Goal: Transaction & Acquisition: Purchase product/service

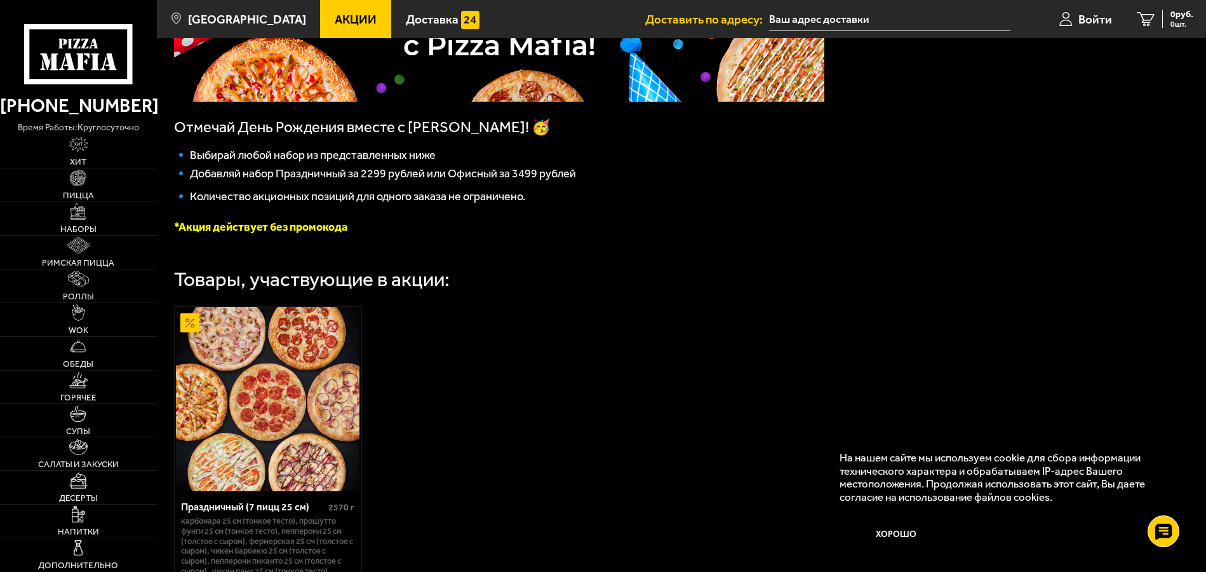
scroll to position [393, 0]
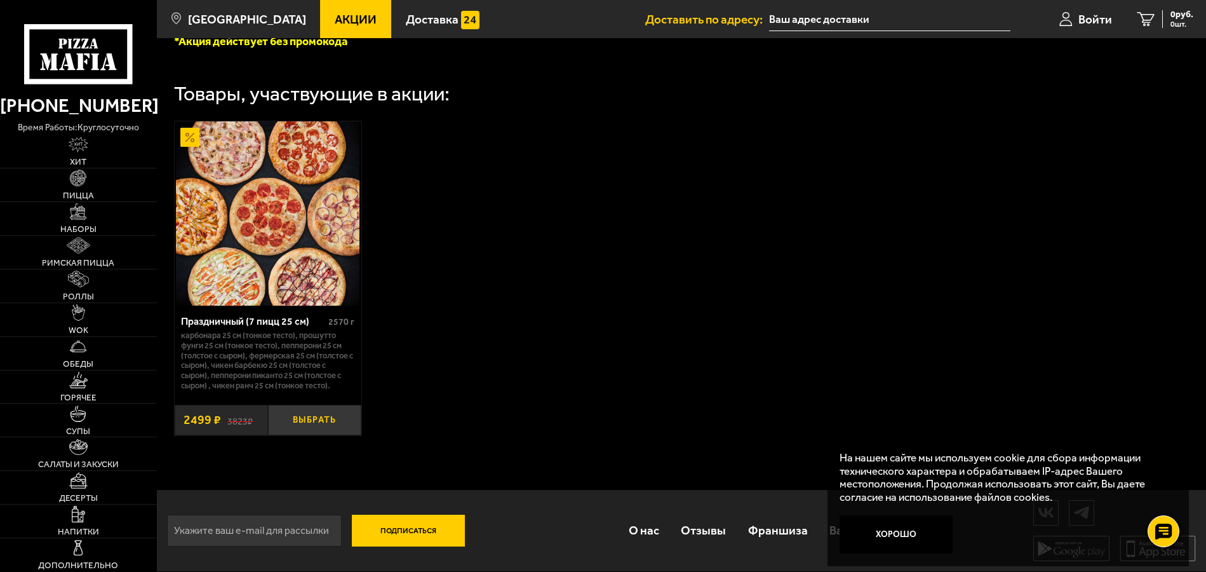
click at [313, 422] on button "Выбрать" at bounding box center [314, 420] width 93 height 30
click at [1162, 11] on span "2499 руб." at bounding box center [1174, 14] width 38 height 9
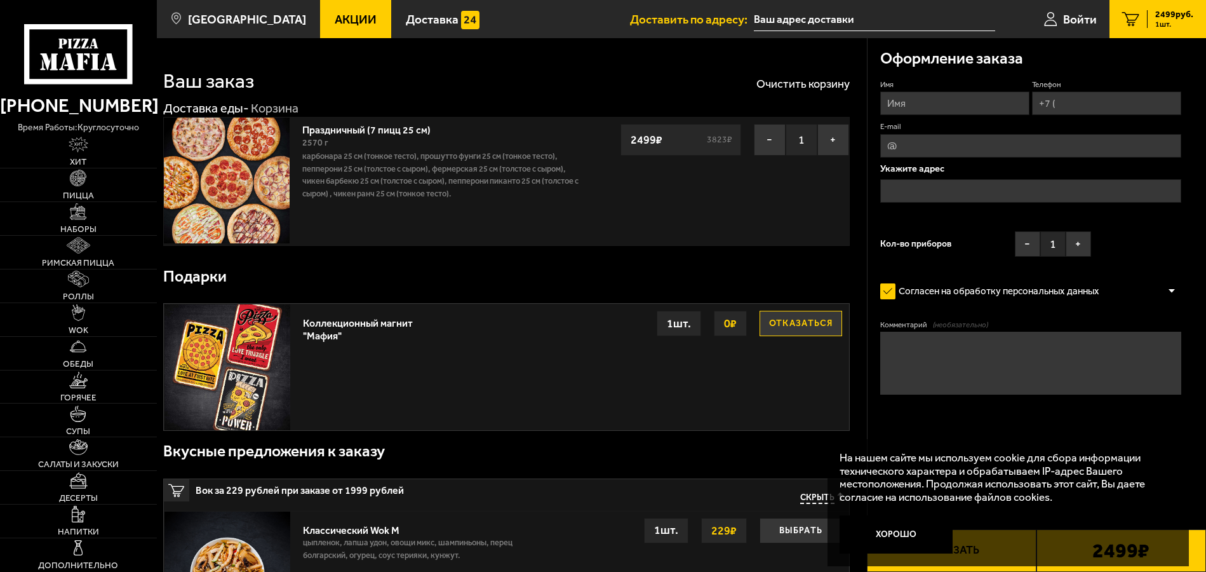
click at [682, 322] on div "1 шт." at bounding box center [679, 323] width 44 height 25
click at [69, 177] on link "Пицца" at bounding box center [78, 184] width 157 height 33
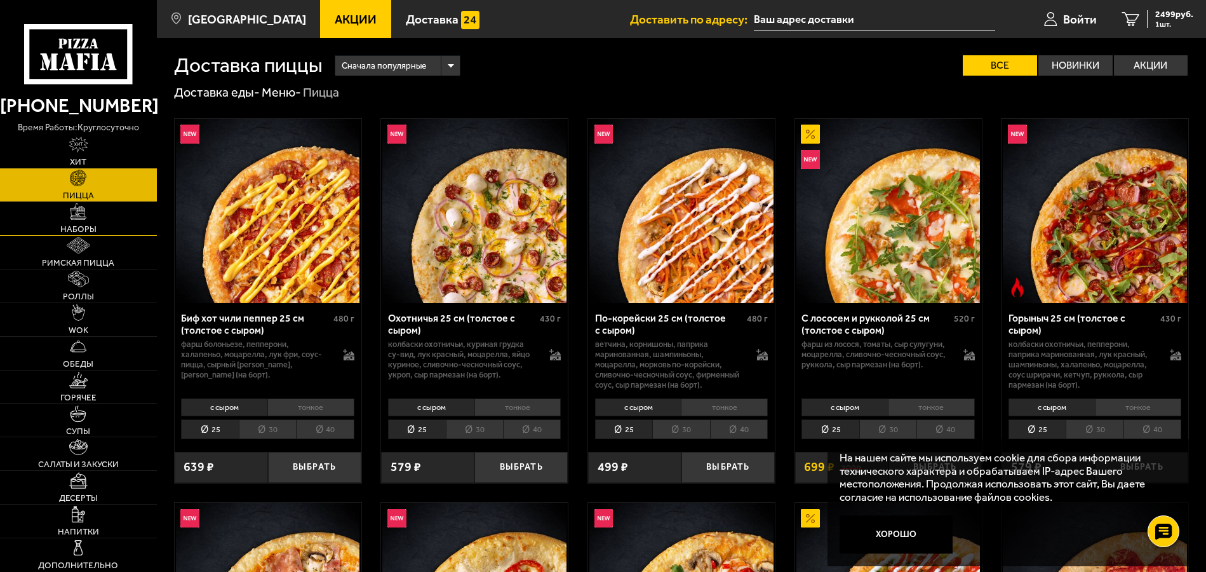
click at [96, 217] on link "Наборы" at bounding box center [78, 218] width 157 height 33
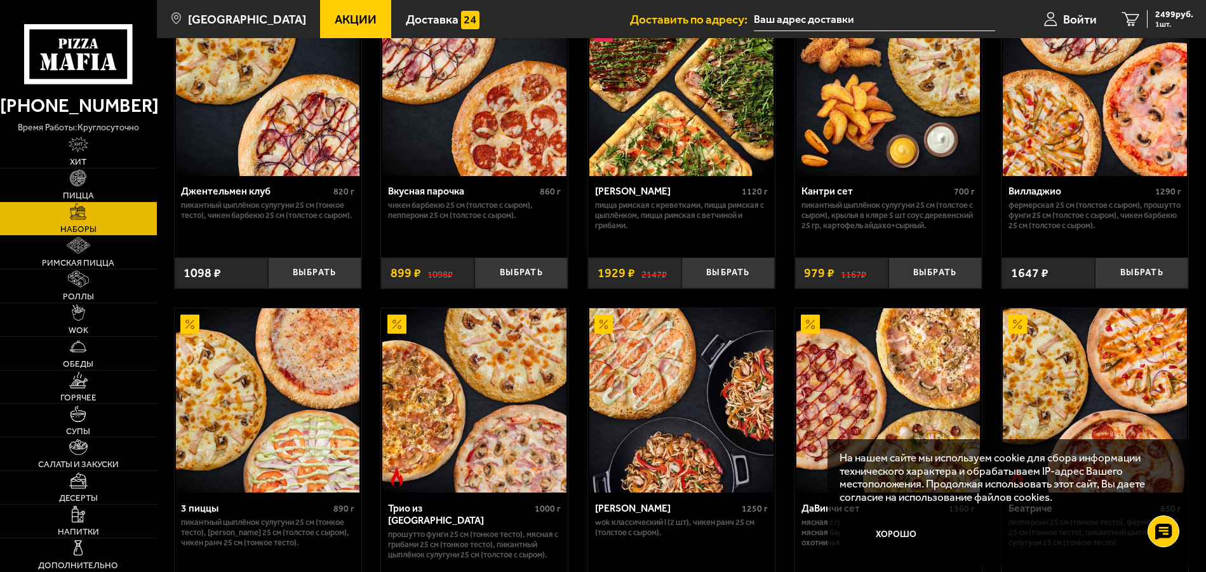
scroll to position [191, 0]
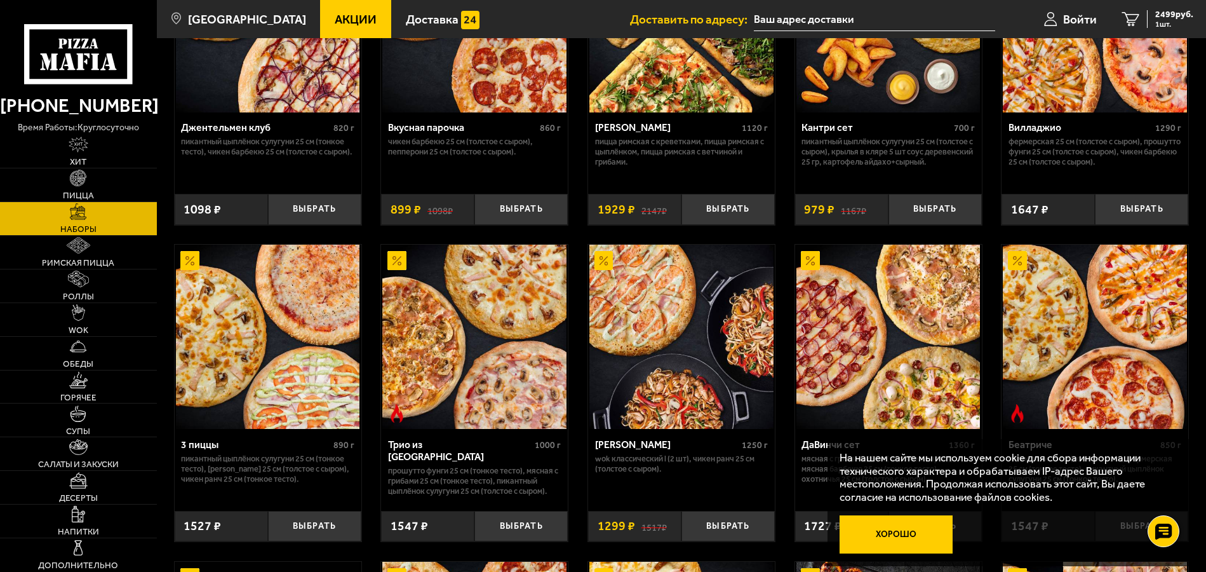
click at [919, 534] on button "Хорошо" at bounding box center [896, 533] width 113 height 37
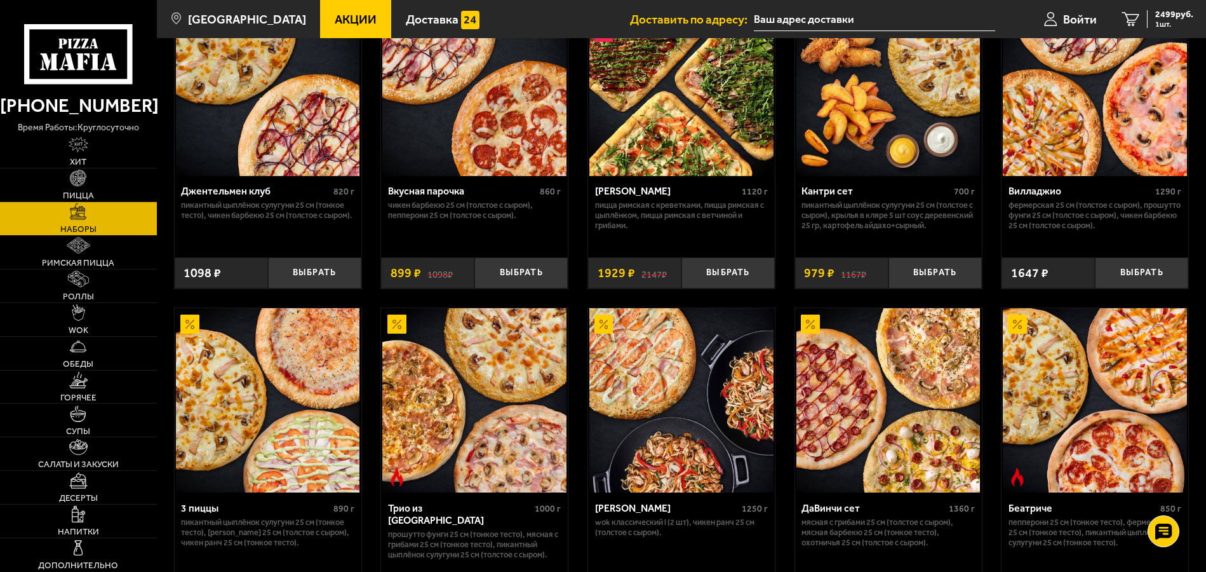
scroll to position [0, 0]
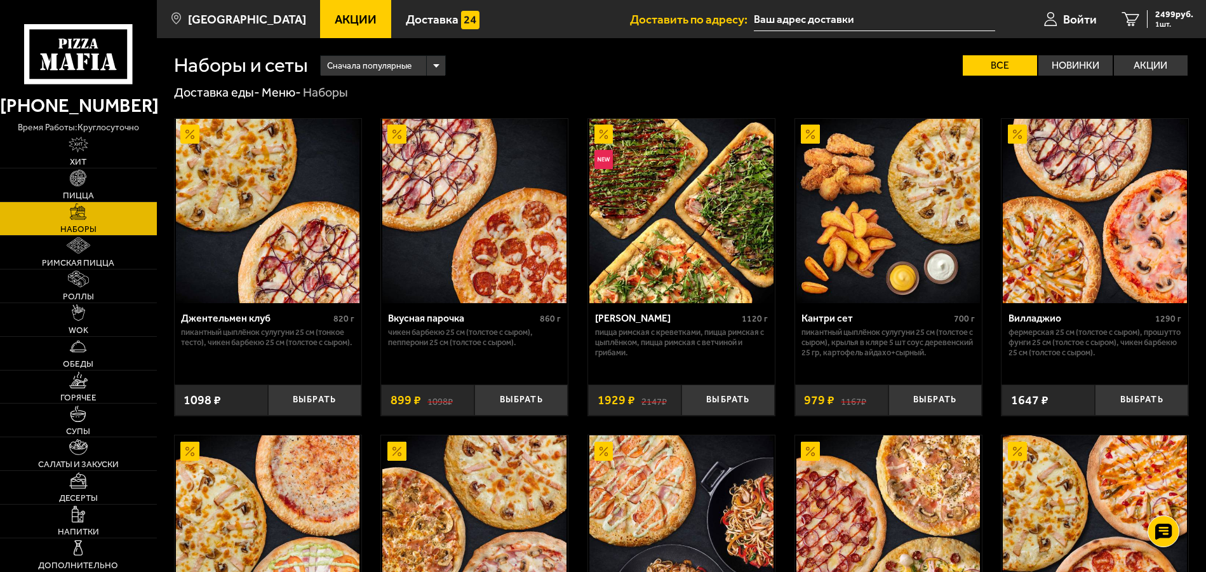
click at [434, 64] on div "Сначала популярные" at bounding box center [383, 66] width 124 height 20
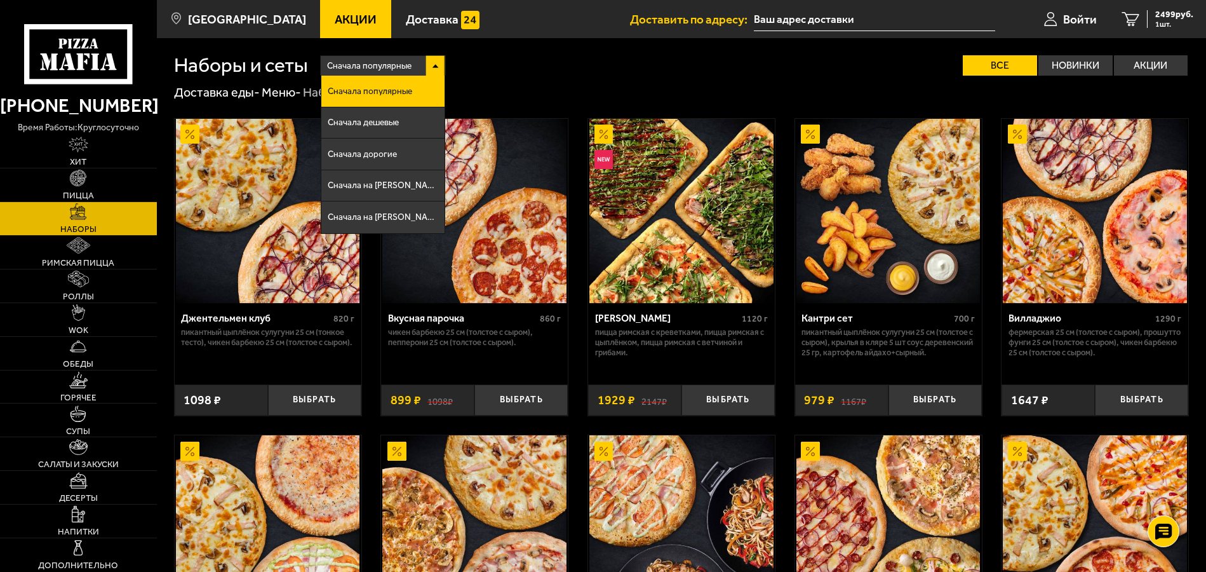
click at [525, 54] on div "Наборы и сеты Сначала популярные Сначала популярные Сначала дешевые Сначала дор…" at bounding box center [682, 56] width 1016 height 37
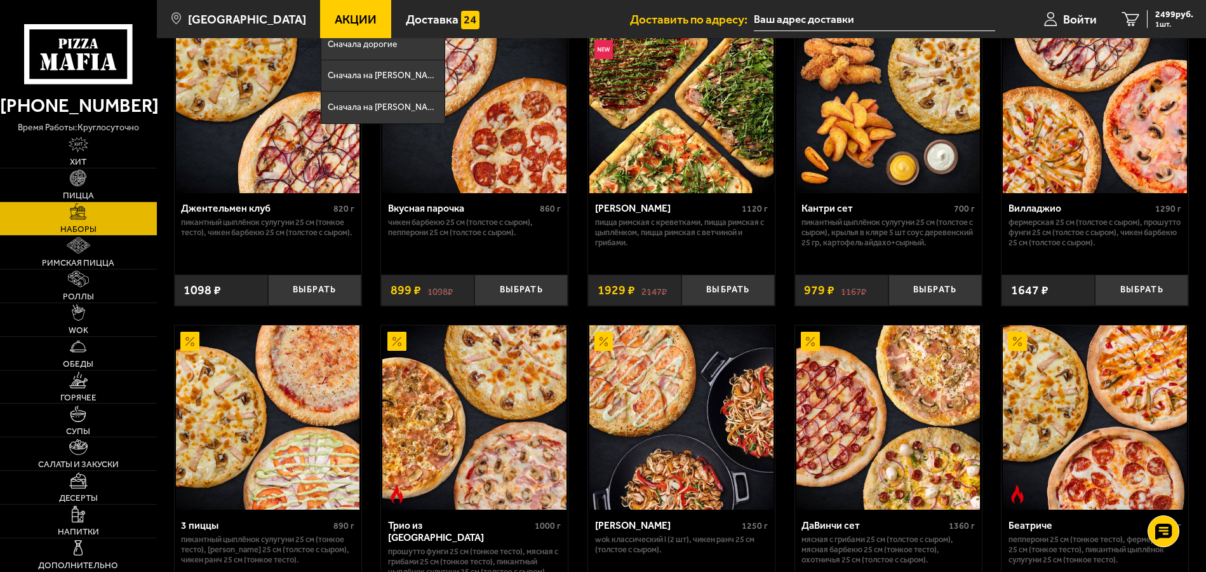
scroll to position [46, 0]
